Goal: Communication & Community: Answer question/provide support

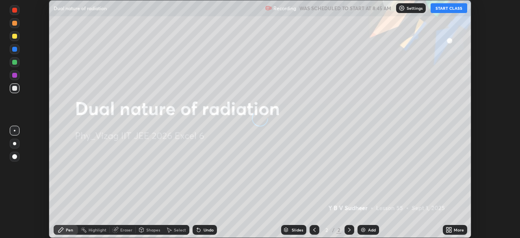
scroll to position [238, 520]
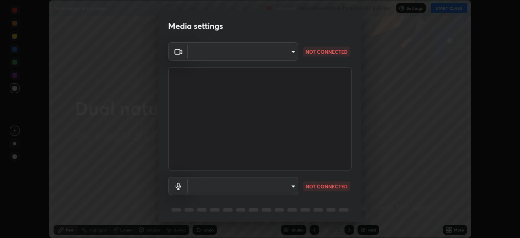
type input "359b0c2fb2d22ad11c48a9d20da28c30b8d2b6f3407690bdf719b12c3c7a5d7b"
type input "default"
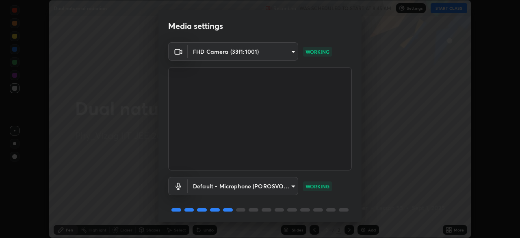
scroll to position [29, 0]
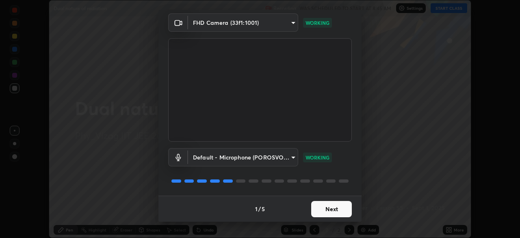
click at [324, 209] on button "Next" at bounding box center [331, 209] width 41 height 16
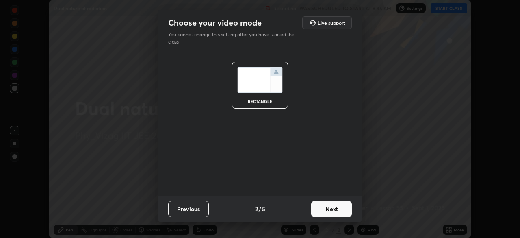
scroll to position [0, 0]
click at [332, 208] on button "Next" at bounding box center [331, 209] width 41 height 16
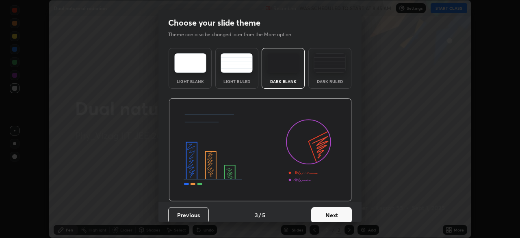
click at [333, 210] on button "Next" at bounding box center [331, 215] width 41 height 16
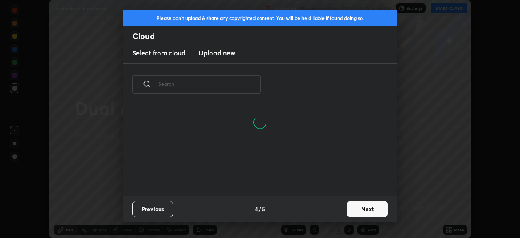
click at [355, 208] on button "Next" at bounding box center [367, 209] width 41 height 16
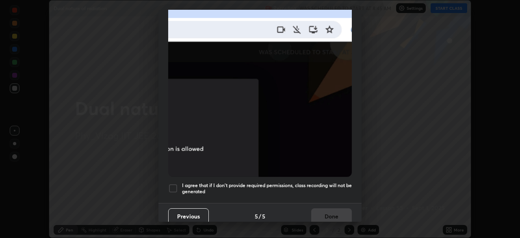
scroll to position [191, 0]
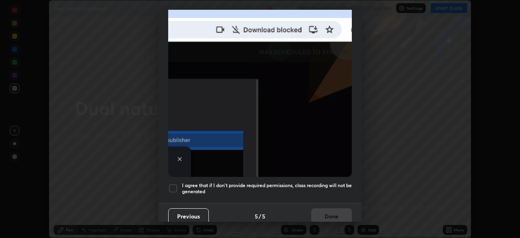
click at [192, 210] on button "Previous" at bounding box center [188, 216] width 41 height 16
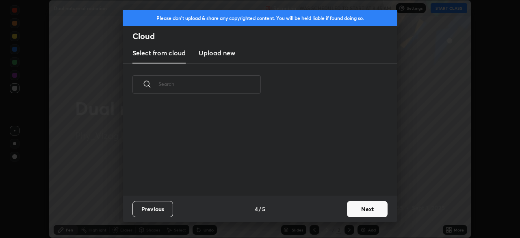
scroll to position [90, 261]
click at [163, 207] on button "Previous" at bounding box center [152, 209] width 41 height 16
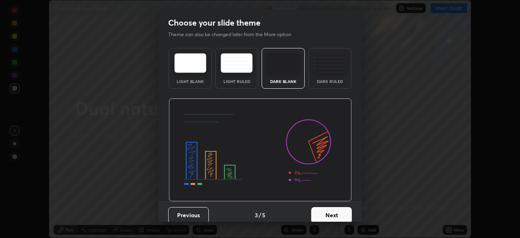
click at [323, 66] on img at bounding box center [329, 62] width 32 height 19
click at [327, 214] on button "Next" at bounding box center [331, 215] width 41 height 16
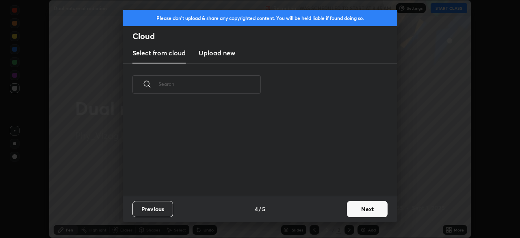
click at [358, 208] on button "Next" at bounding box center [367, 209] width 41 height 16
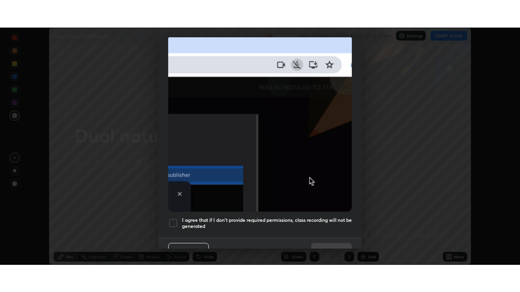
scroll to position [195, 0]
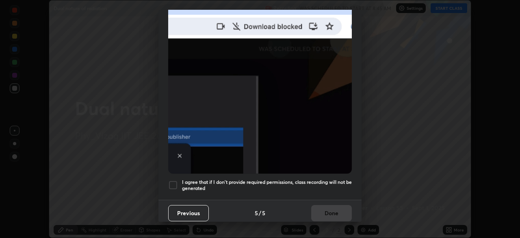
click at [174, 182] on div at bounding box center [173, 185] width 10 height 10
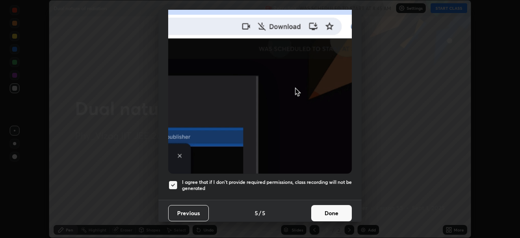
click at [330, 210] on button "Done" at bounding box center [331, 213] width 41 height 16
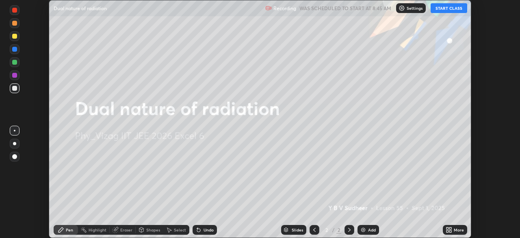
click at [368, 229] on div "Add" at bounding box center [372, 229] width 8 height 4
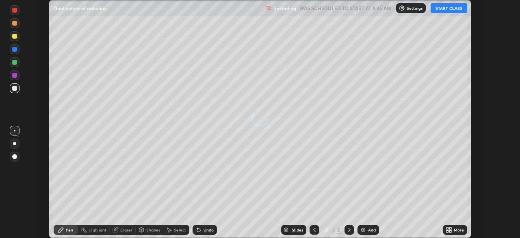
click at [449, 229] on icon at bounding box center [448, 229] width 6 height 6
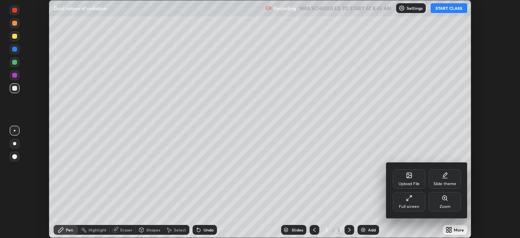
click at [409, 201] on div "Full screen" at bounding box center [409, 201] width 32 height 19
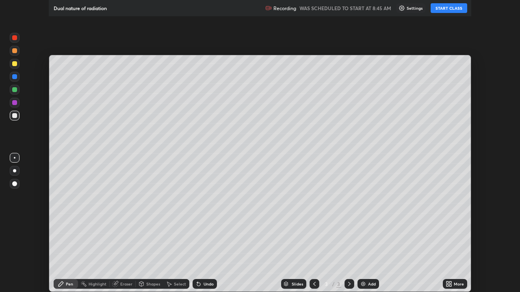
scroll to position [292, 520]
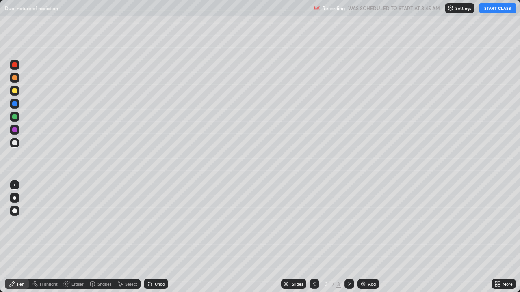
click at [491, 9] on button "START CLASS" at bounding box center [497, 8] width 37 height 10
click at [17, 198] on div at bounding box center [15, 198] width 10 height 10
click at [16, 92] on div at bounding box center [14, 91] width 5 height 5
click at [101, 237] on div "Shapes" at bounding box center [101, 284] width 28 height 10
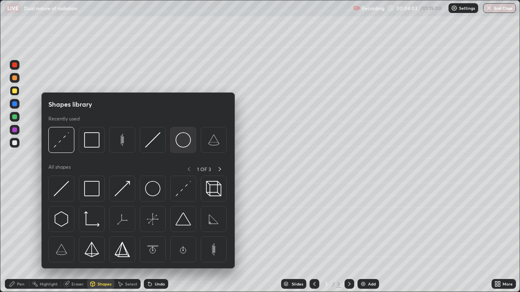
click at [180, 142] on img at bounding box center [182, 139] width 15 height 15
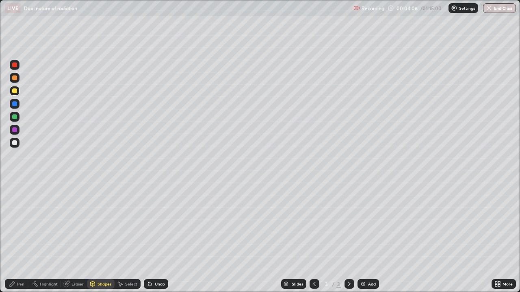
click at [15, 143] on div at bounding box center [14, 142] width 5 height 5
click at [20, 237] on div "Pen" at bounding box center [20, 284] width 7 height 4
click at [101, 237] on div "Shapes" at bounding box center [101, 284] width 28 height 10
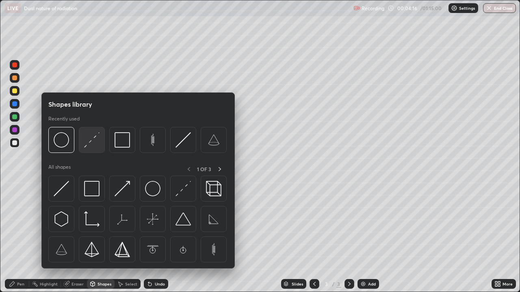
click at [91, 140] on img at bounding box center [91, 139] width 15 height 15
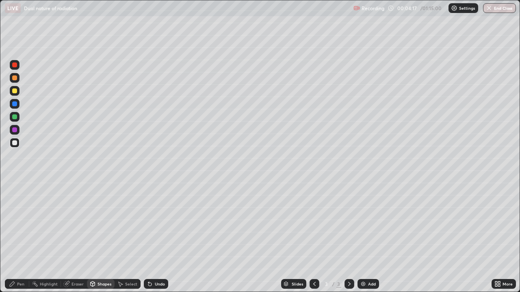
click at [21, 237] on div "Pen" at bounding box center [20, 284] width 7 height 4
click at [18, 94] on div at bounding box center [15, 91] width 10 height 10
click at [156, 237] on div "Undo" at bounding box center [160, 284] width 10 height 4
click at [15, 143] on div at bounding box center [14, 142] width 5 height 5
click at [100, 237] on div "Shapes" at bounding box center [104, 284] width 14 height 4
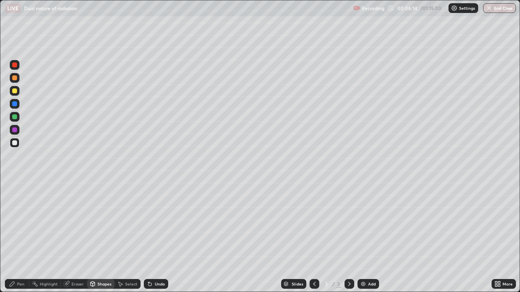
click at [19, 237] on div "Pen" at bounding box center [20, 284] width 7 height 4
click at [18, 90] on div at bounding box center [15, 91] width 10 height 10
click at [363, 237] on img at bounding box center [363, 284] width 6 height 6
click at [75, 237] on div "Eraser" at bounding box center [77, 284] width 12 height 4
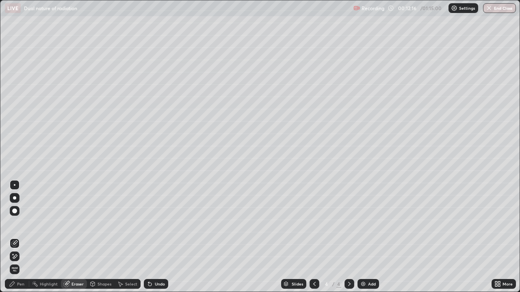
click at [22, 237] on div "Pen" at bounding box center [20, 284] width 7 height 4
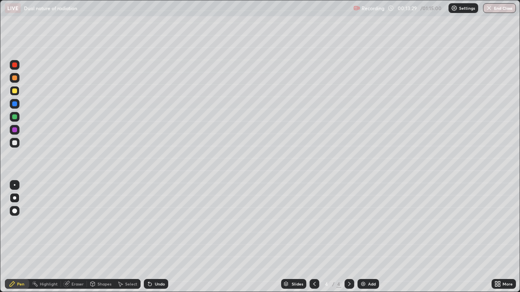
click at [98, 237] on div "Shapes" at bounding box center [104, 284] width 14 height 4
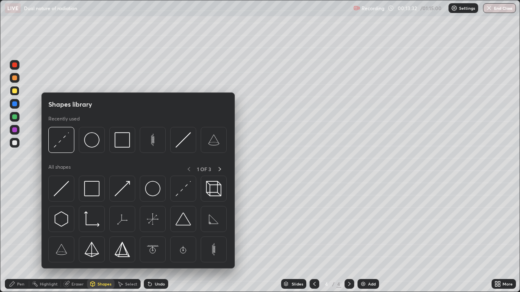
click at [15, 143] on div at bounding box center [14, 142] width 5 height 5
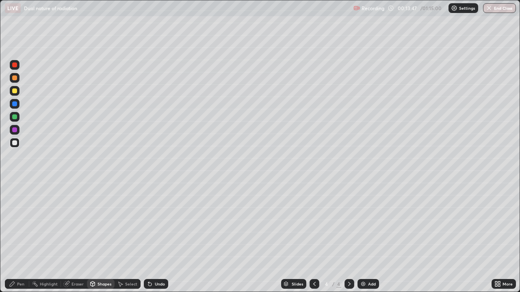
click at [14, 237] on icon at bounding box center [12, 284] width 5 height 5
click at [151, 237] on div "Undo" at bounding box center [156, 284] width 24 height 10
click at [154, 237] on div "Undo" at bounding box center [156, 284] width 24 height 10
click at [364, 237] on img at bounding box center [363, 284] width 6 height 6
click at [16, 94] on div at bounding box center [15, 91] width 10 height 10
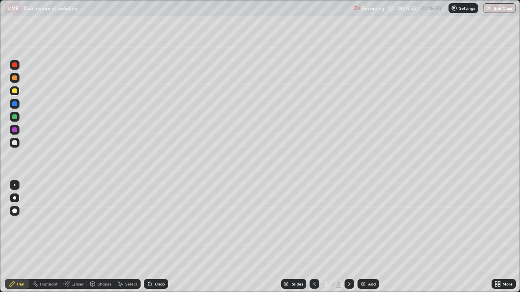
click at [313, 237] on div at bounding box center [314, 284] width 10 height 10
click at [348, 237] on icon at bounding box center [349, 284] width 6 height 6
click at [76, 237] on div "Eraser" at bounding box center [77, 284] width 12 height 4
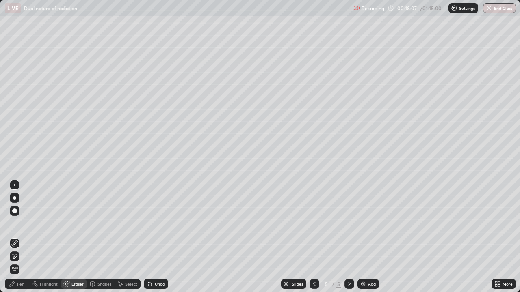
click at [18, 185] on div at bounding box center [15, 185] width 10 height 10
click at [98, 237] on div "Shapes" at bounding box center [104, 284] width 14 height 4
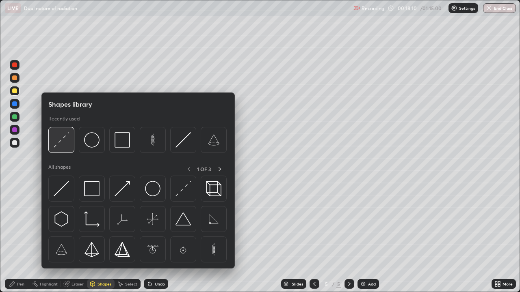
click at [64, 145] on img at bounding box center [61, 139] width 15 height 15
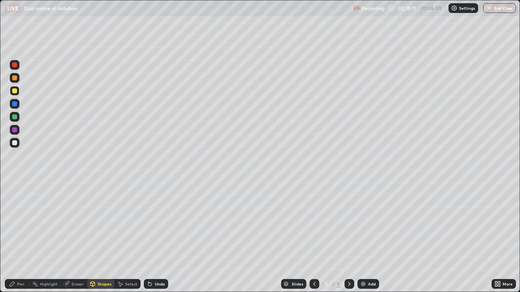
click at [15, 129] on div at bounding box center [14, 130] width 5 height 5
click at [103, 237] on div "Shapes" at bounding box center [104, 284] width 14 height 4
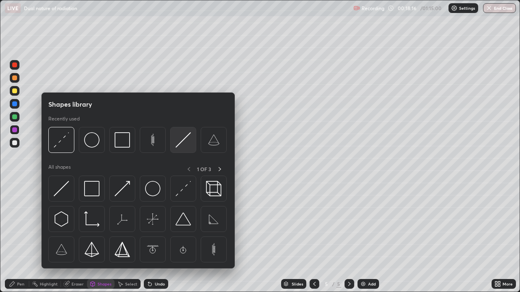
click at [182, 146] on img at bounding box center [182, 139] width 15 height 15
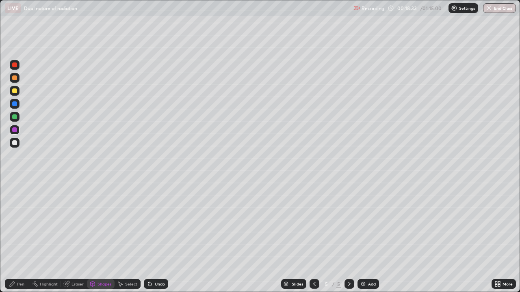
click at [22, 237] on div "Pen" at bounding box center [20, 284] width 7 height 4
click at [15, 147] on div at bounding box center [15, 143] width 10 height 10
click at [17, 93] on div at bounding box center [15, 91] width 10 height 10
click at [152, 237] on div "Undo" at bounding box center [156, 284] width 24 height 10
click at [155, 237] on div "Undo" at bounding box center [156, 284] width 24 height 10
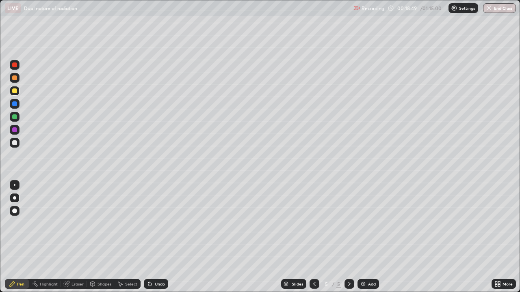
click at [155, 237] on div "Undo" at bounding box center [156, 284] width 24 height 10
click at [156, 237] on div "Undo" at bounding box center [160, 284] width 10 height 4
click at [152, 237] on div "Undo" at bounding box center [156, 284] width 24 height 10
click at [103, 237] on div "Shapes" at bounding box center [104, 284] width 14 height 4
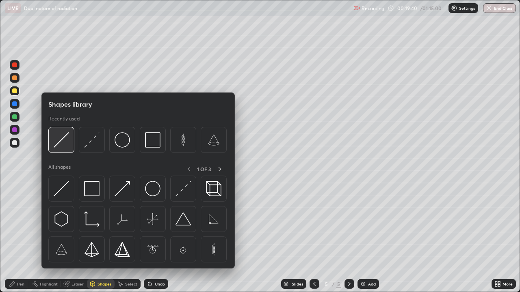
click at [63, 142] on img at bounding box center [61, 139] width 15 height 15
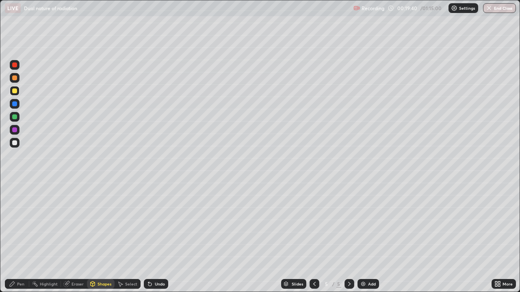
click at [18, 134] on div at bounding box center [15, 130] width 10 height 10
click at [22, 237] on div "Pen" at bounding box center [20, 284] width 7 height 4
click at [14, 143] on div at bounding box center [14, 142] width 5 height 5
click at [76, 237] on div "Eraser" at bounding box center [77, 284] width 12 height 4
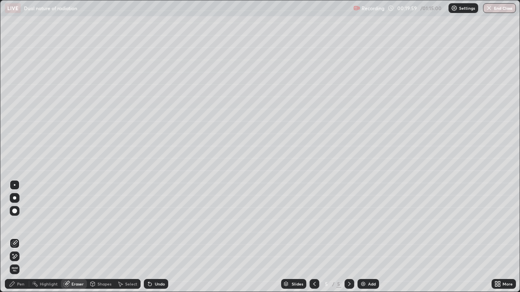
click at [18, 237] on div "Pen" at bounding box center [20, 284] width 7 height 4
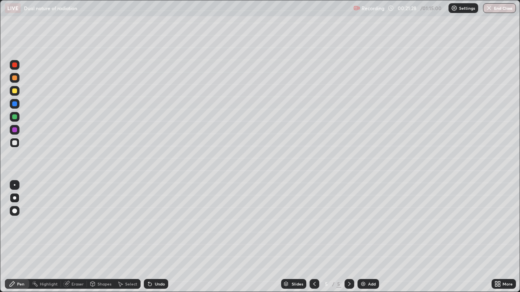
click at [15, 91] on div at bounding box center [14, 91] width 5 height 5
click at [155, 237] on div "Undo" at bounding box center [160, 284] width 10 height 4
click at [152, 237] on div "Undo" at bounding box center [156, 284] width 24 height 10
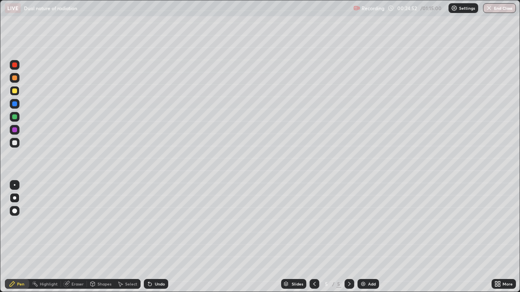
click at [365, 237] on div "Add" at bounding box center [368, 284] width 22 height 10
click at [16, 142] on div at bounding box center [14, 142] width 5 height 5
click at [313, 237] on icon at bounding box center [314, 284] width 6 height 6
click at [348, 237] on icon at bounding box center [349, 284] width 6 height 6
click at [19, 90] on div at bounding box center [15, 91] width 10 height 10
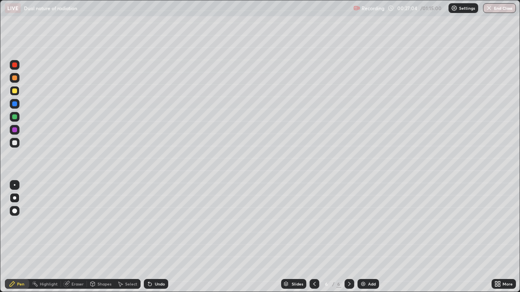
click at [18, 145] on div at bounding box center [15, 143] width 10 height 10
click at [15, 92] on div at bounding box center [14, 91] width 5 height 5
click at [81, 237] on div "Eraser" at bounding box center [77, 284] width 12 height 4
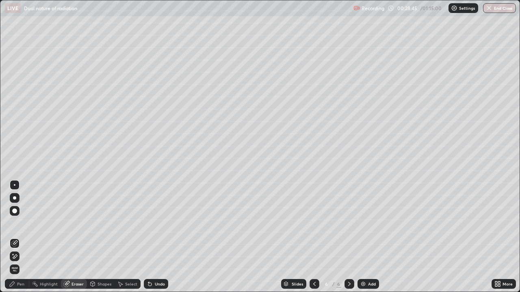
click at [20, 237] on div "Pen" at bounding box center [20, 284] width 7 height 4
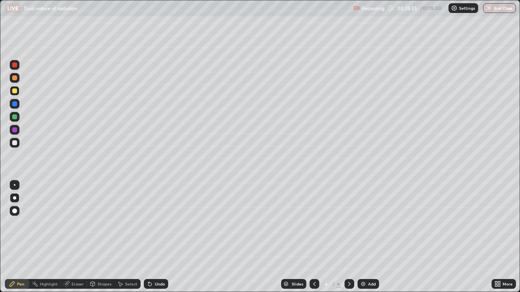
click at [15, 144] on div at bounding box center [14, 142] width 5 height 5
click at [76, 237] on div "Eraser" at bounding box center [77, 284] width 12 height 4
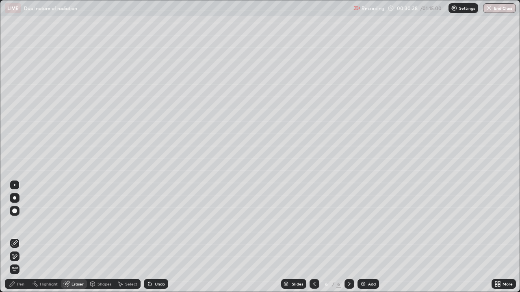
click at [26, 237] on div "Pen" at bounding box center [17, 284] width 24 height 10
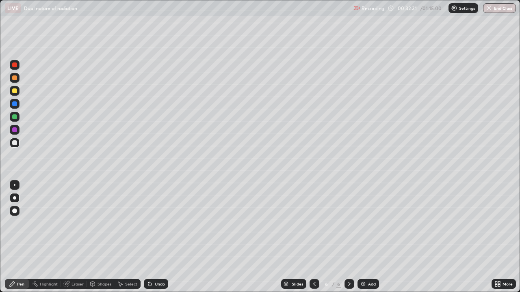
click at [364, 237] on img at bounding box center [363, 284] width 6 height 6
click at [152, 237] on div "Undo" at bounding box center [156, 284] width 24 height 10
click at [155, 237] on div "Undo" at bounding box center [160, 284] width 10 height 4
click at [157, 237] on div "Undo" at bounding box center [160, 284] width 10 height 4
click at [158, 237] on div "Undo" at bounding box center [160, 284] width 10 height 4
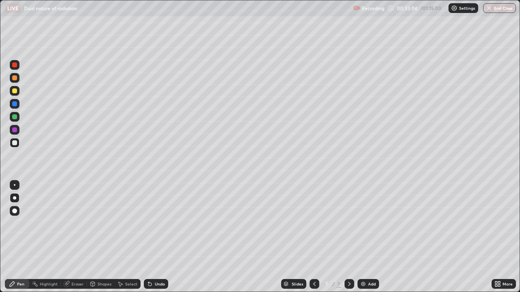
click at [73, 237] on div "Eraser" at bounding box center [77, 284] width 12 height 4
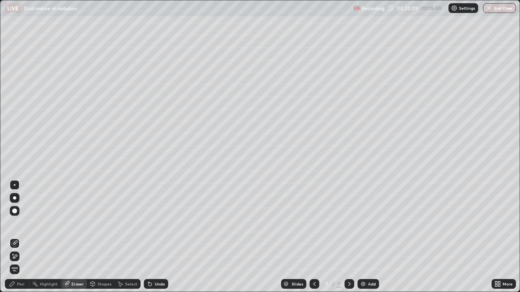
click at [15, 237] on icon at bounding box center [12, 284] width 6 height 6
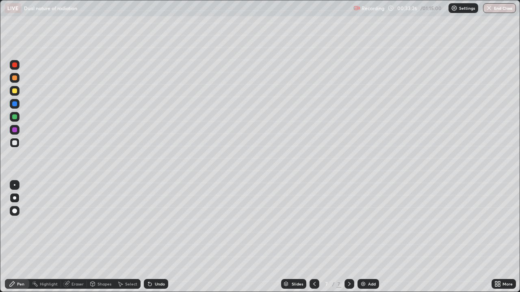
click at [15, 91] on div at bounding box center [14, 91] width 5 height 5
click at [157, 237] on div "Undo" at bounding box center [160, 284] width 10 height 4
click at [74, 237] on div "Eraser" at bounding box center [77, 284] width 12 height 4
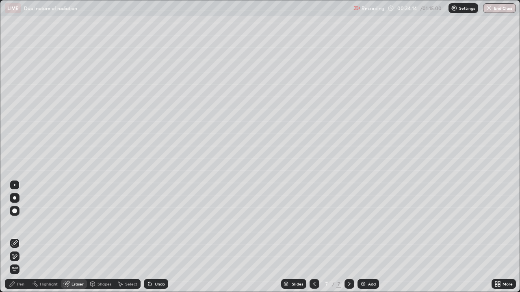
click at [19, 237] on div "Pen" at bounding box center [20, 284] width 7 height 4
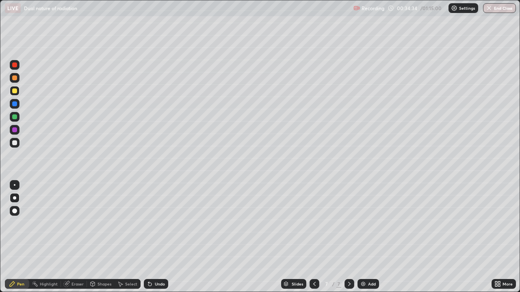
click at [155, 237] on div "Undo" at bounding box center [160, 284] width 10 height 4
click at [158, 237] on div "Undo" at bounding box center [156, 284] width 24 height 10
click at [361, 237] on img at bounding box center [363, 284] width 6 height 6
click at [17, 78] on div at bounding box center [15, 78] width 10 height 10
click at [18, 144] on div at bounding box center [15, 143] width 10 height 10
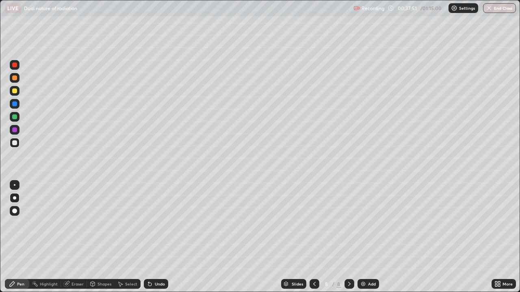
click at [155, 237] on div "Undo" at bounding box center [160, 284] width 10 height 4
click at [16, 78] on div at bounding box center [14, 78] width 5 height 5
click at [73, 237] on div "Eraser" at bounding box center [74, 284] width 26 height 10
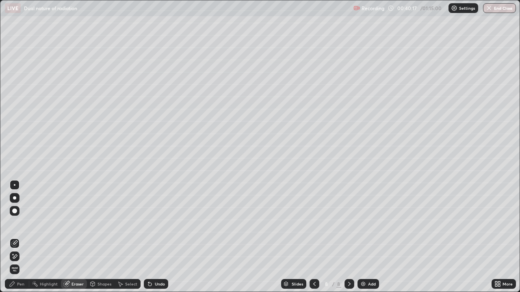
click at [21, 237] on div "Pen" at bounding box center [20, 284] width 7 height 4
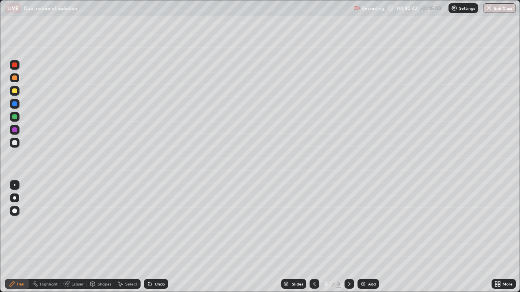
click at [18, 91] on div at bounding box center [15, 91] width 10 height 10
click at [363, 237] on img at bounding box center [363, 284] width 6 height 6
click at [98, 237] on div "Shapes" at bounding box center [104, 284] width 14 height 4
click at [19, 237] on div "Pen" at bounding box center [20, 284] width 7 height 4
click at [363, 237] on img at bounding box center [363, 284] width 6 height 6
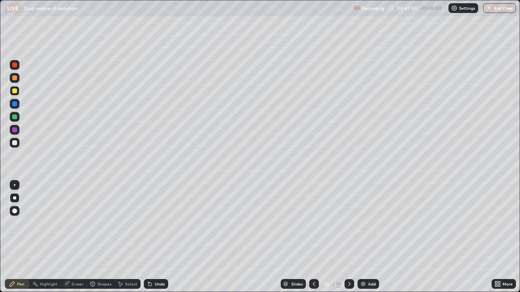
click at [313, 237] on icon at bounding box center [314, 284] width 6 height 6
click at [364, 237] on div "Add" at bounding box center [368, 284] width 22 height 10
click at [314, 237] on icon at bounding box center [314, 284] width 6 height 6
click at [348, 237] on icon at bounding box center [349, 284] width 6 height 6
click at [155, 237] on div "Undo" at bounding box center [160, 284] width 10 height 4
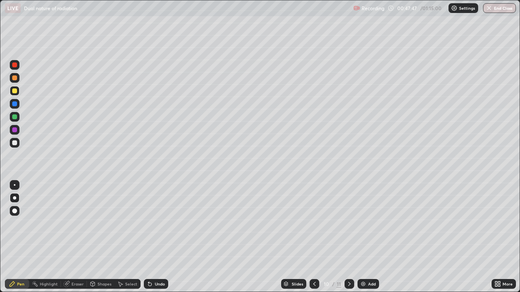
click at [152, 237] on div "Undo" at bounding box center [156, 284] width 24 height 10
click at [153, 237] on div "Undo" at bounding box center [156, 284] width 24 height 10
click at [155, 237] on div "Undo" at bounding box center [160, 284] width 10 height 4
click at [16, 120] on div at bounding box center [15, 117] width 10 height 10
click at [155, 237] on div "Undo" at bounding box center [156, 284] width 24 height 10
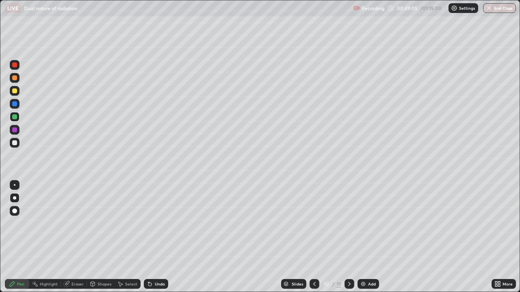
click at [155, 237] on div "Undo" at bounding box center [160, 284] width 10 height 4
click at [15, 132] on div at bounding box center [14, 130] width 5 height 5
click at [78, 237] on div "Eraser" at bounding box center [77, 284] width 12 height 4
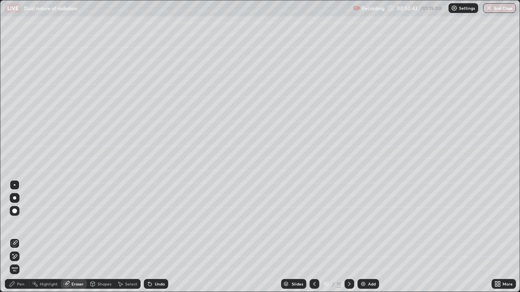
click at [16, 237] on icon at bounding box center [15, 257] width 4 height 4
click at [21, 237] on div "Pen" at bounding box center [20, 284] width 7 height 4
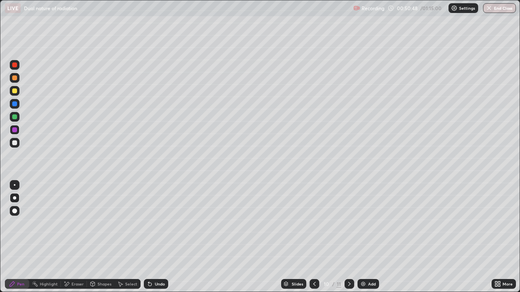
click at [13, 91] on div at bounding box center [14, 91] width 5 height 5
click at [158, 237] on div "Undo" at bounding box center [160, 284] width 10 height 4
click at [155, 237] on div "Undo" at bounding box center [160, 284] width 10 height 4
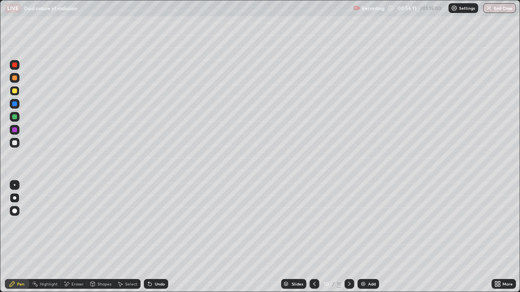
click at [153, 237] on div "Undo" at bounding box center [156, 284] width 24 height 10
click at [363, 237] on img at bounding box center [363, 284] width 6 height 6
click at [16, 144] on div at bounding box center [14, 142] width 5 height 5
click at [15, 91] on div at bounding box center [14, 91] width 5 height 5
click at [18, 132] on div at bounding box center [15, 130] width 10 height 10
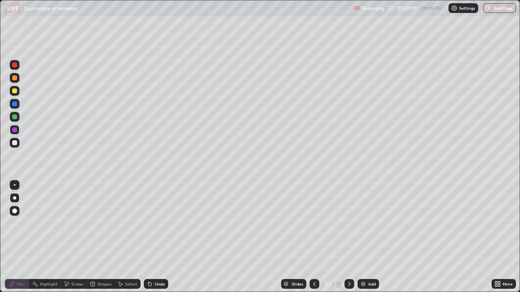
click at [76, 237] on div "Eraser" at bounding box center [77, 284] width 12 height 4
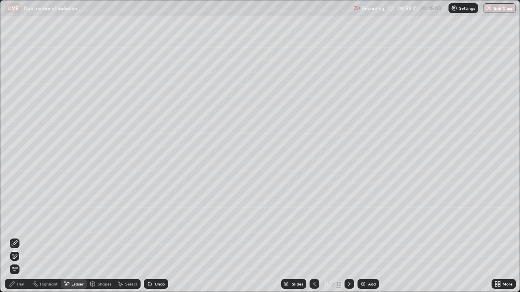
click at [18, 237] on div at bounding box center [15, 244] width 10 height 10
click at [17, 237] on div "Pen" at bounding box center [20, 284] width 7 height 4
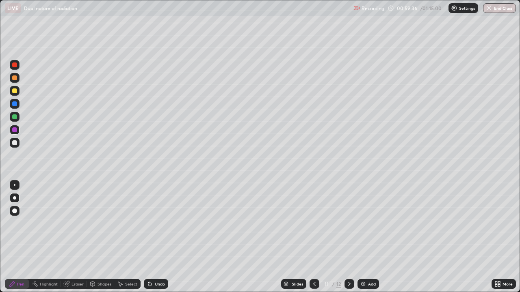
click at [17, 143] on div at bounding box center [15, 143] width 10 height 10
click at [99, 237] on div "Shapes" at bounding box center [104, 284] width 14 height 4
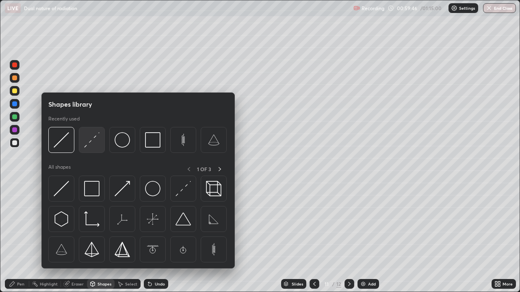
click at [95, 145] on img at bounding box center [91, 139] width 15 height 15
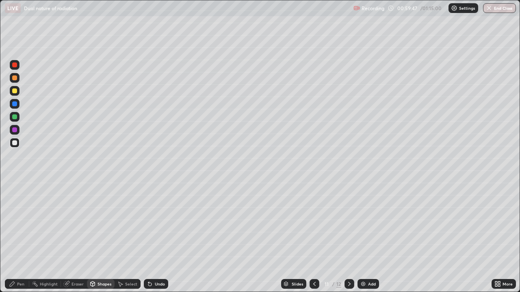
click at [15, 119] on div at bounding box center [14, 117] width 5 height 5
click at [18, 237] on div "Pen" at bounding box center [20, 284] width 7 height 4
click at [18, 144] on div at bounding box center [15, 143] width 10 height 10
click at [155, 237] on div "Undo" at bounding box center [160, 284] width 10 height 4
click at [154, 237] on div "Undo" at bounding box center [156, 284] width 24 height 10
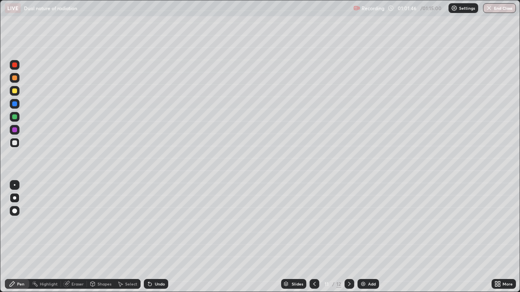
click at [151, 237] on icon at bounding box center [150, 284] width 6 height 6
click at [158, 237] on div "Undo" at bounding box center [160, 284] width 10 height 4
click at [159, 237] on div "Undo" at bounding box center [160, 284] width 10 height 4
click at [156, 237] on div "Undo" at bounding box center [160, 284] width 10 height 4
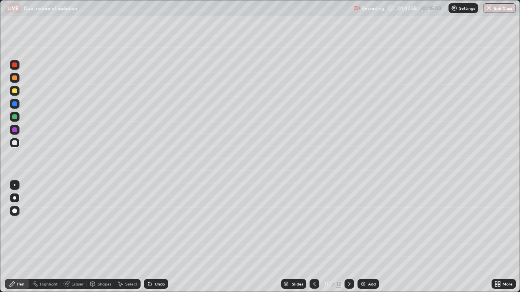
click at [15, 91] on div at bounding box center [14, 91] width 5 height 5
click at [154, 237] on div "Undo" at bounding box center [156, 284] width 24 height 10
click at [156, 237] on div "Undo" at bounding box center [160, 284] width 10 height 4
click at [158, 237] on div "Undo" at bounding box center [160, 284] width 10 height 4
click at [157, 237] on div "Undo" at bounding box center [160, 284] width 10 height 4
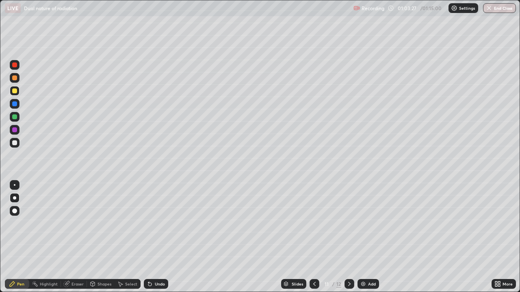
click at [155, 237] on div "Undo" at bounding box center [160, 284] width 10 height 4
click at [17, 69] on div at bounding box center [15, 65] width 10 height 10
click at [14, 147] on div at bounding box center [15, 143] width 10 height 10
click at [349, 237] on icon at bounding box center [349, 284] width 6 height 6
click at [15, 91] on div at bounding box center [14, 91] width 5 height 5
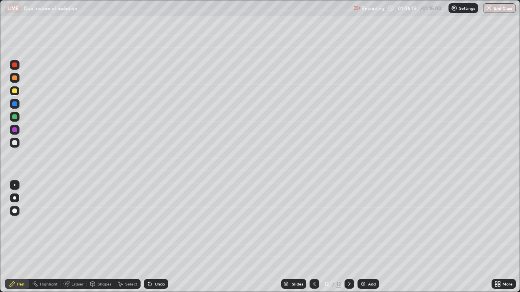
click at [101, 237] on div "Shapes" at bounding box center [104, 284] width 14 height 4
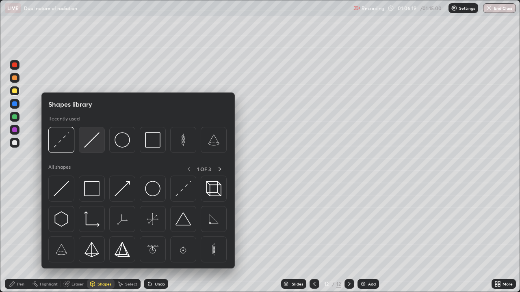
click at [88, 141] on img at bounding box center [91, 139] width 15 height 15
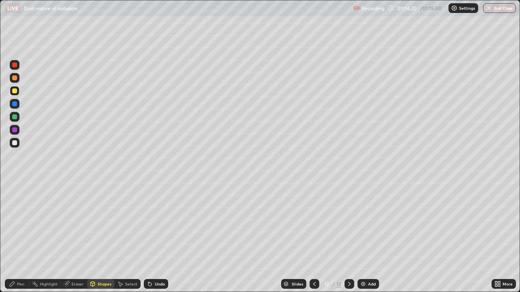
click at [15, 131] on div at bounding box center [14, 130] width 5 height 5
click at [16, 119] on div at bounding box center [15, 117] width 10 height 10
click at [101, 237] on div "Shapes" at bounding box center [104, 284] width 14 height 4
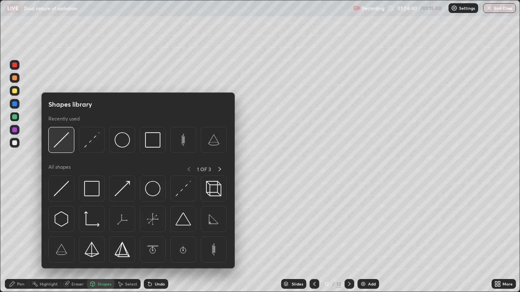
click at [68, 143] on img at bounding box center [61, 139] width 15 height 15
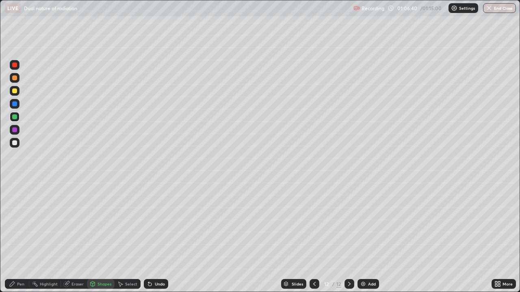
click at [17, 66] on div at bounding box center [15, 65] width 10 height 10
click at [74, 237] on div "Eraser" at bounding box center [77, 284] width 12 height 4
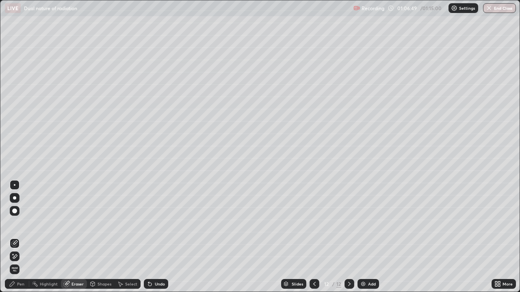
click at [23, 237] on div "Pen" at bounding box center [20, 284] width 7 height 4
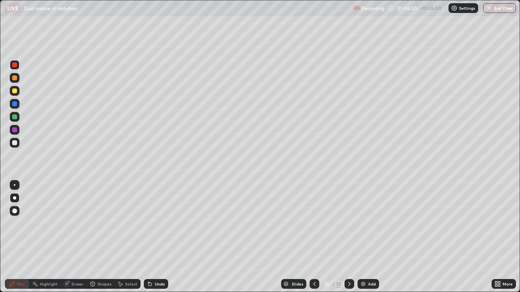
click at [16, 92] on div at bounding box center [14, 91] width 5 height 5
click at [15, 67] on div at bounding box center [14, 65] width 5 height 5
click at [15, 142] on div at bounding box center [14, 142] width 5 height 5
click at [363, 237] on img at bounding box center [363, 284] width 6 height 6
click at [14, 91] on div at bounding box center [14, 91] width 5 height 5
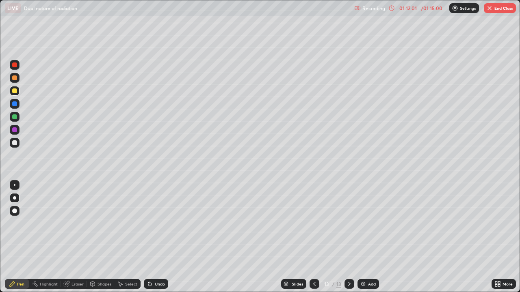
click at [78, 237] on div "Eraser" at bounding box center [77, 284] width 12 height 4
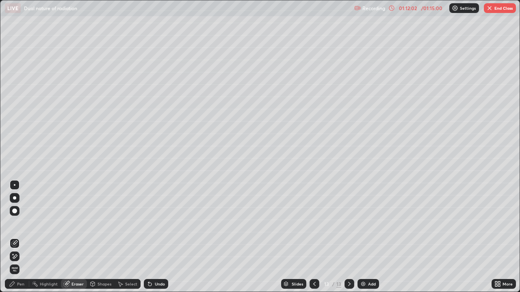
click at [13, 237] on icon at bounding box center [14, 256] width 6 height 7
click at [22, 237] on div "Pen" at bounding box center [20, 284] width 7 height 4
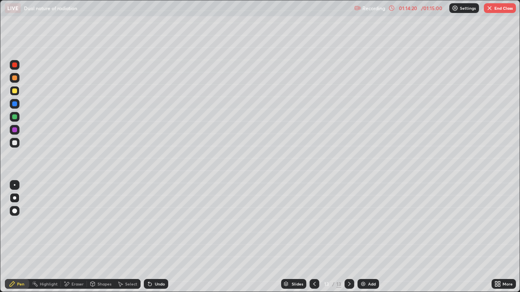
click at [494, 8] on button "End Class" at bounding box center [500, 8] width 32 height 10
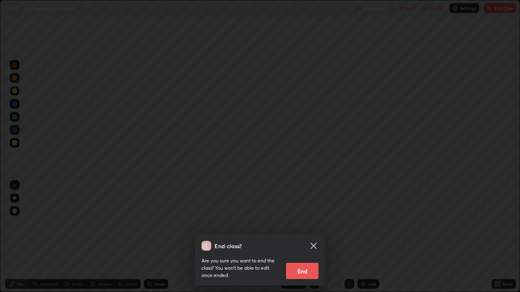
click at [306, 237] on button "End" at bounding box center [302, 271] width 32 height 16
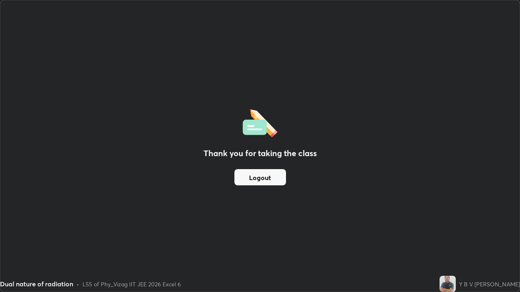
click at [259, 180] on button "Logout" at bounding box center [260, 177] width 52 height 16
